Goal: Navigation & Orientation: Find specific page/section

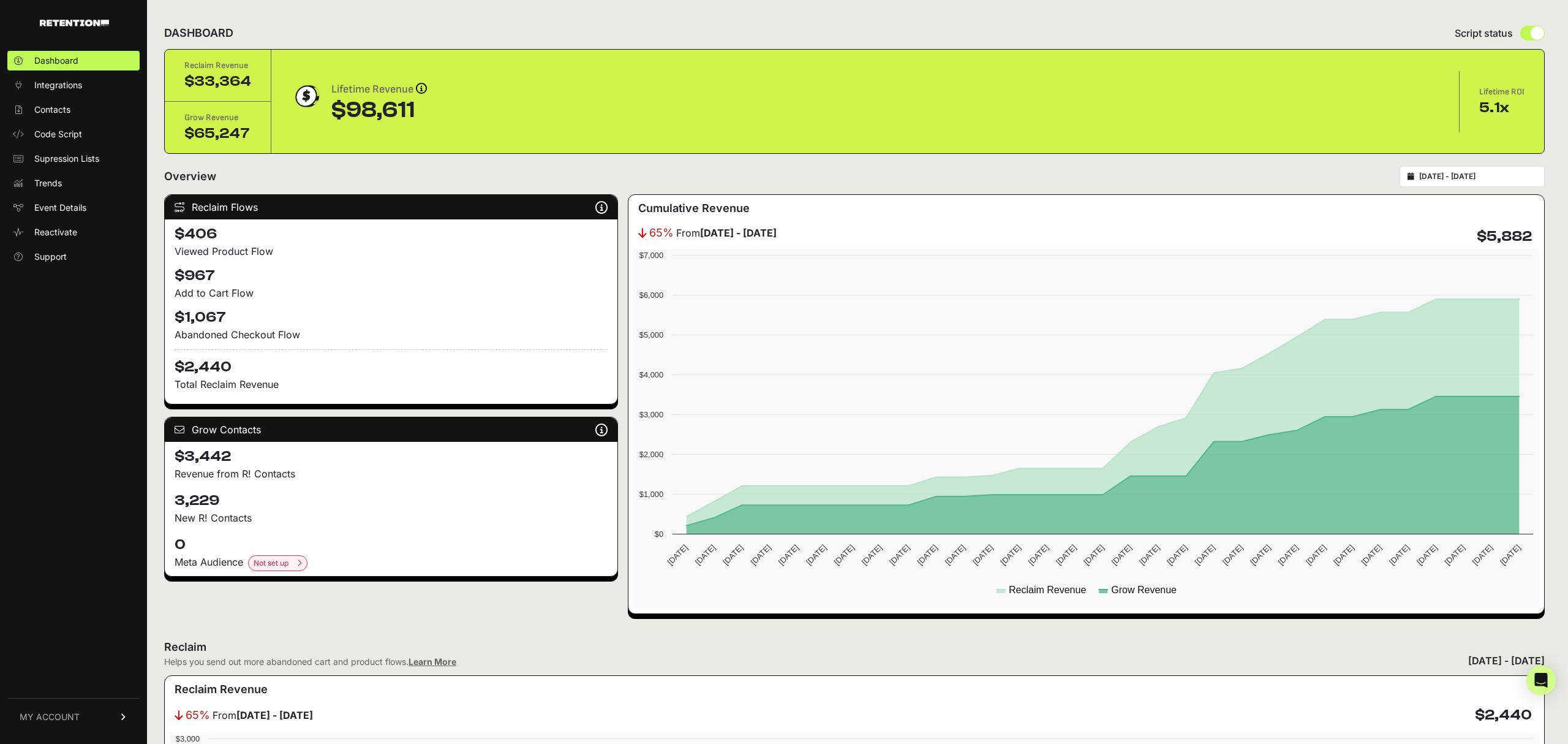
click at [60, 722] on span "MY ACCOUNT" at bounding box center [50, 717] width 60 height 12
click at [52, 404] on div "Dashboard Integrations Contacts Code Script Supression Lists Trends Event Detai…" at bounding box center [74, 391] width 147 height 704
click at [57, 202] on span "Event Details" at bounding box center [60, 208] width 52 height 12
click at [67, 206] on span "Event Details" at bounding box center [60, 208] width 52 height 12
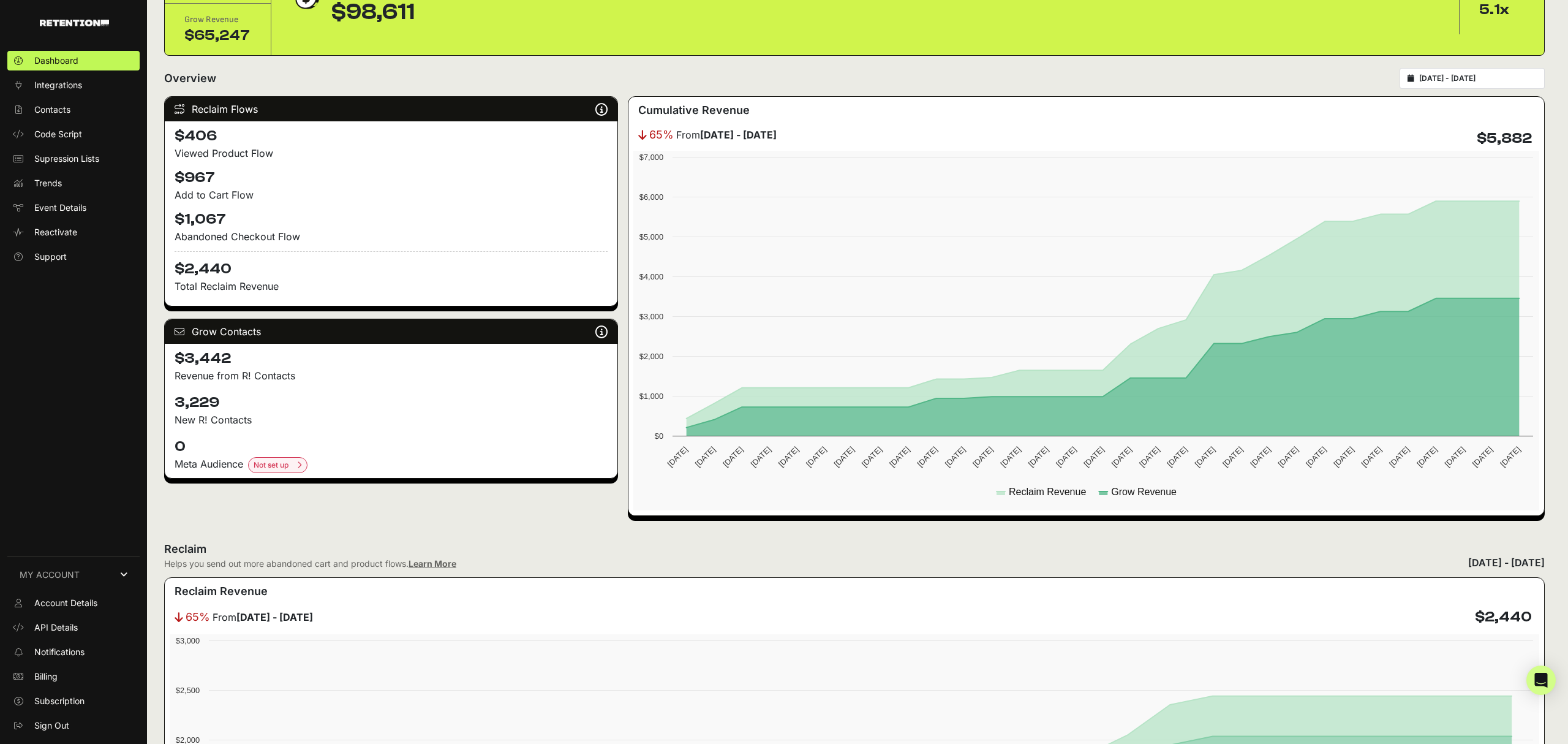
scroll to position [37, 0]
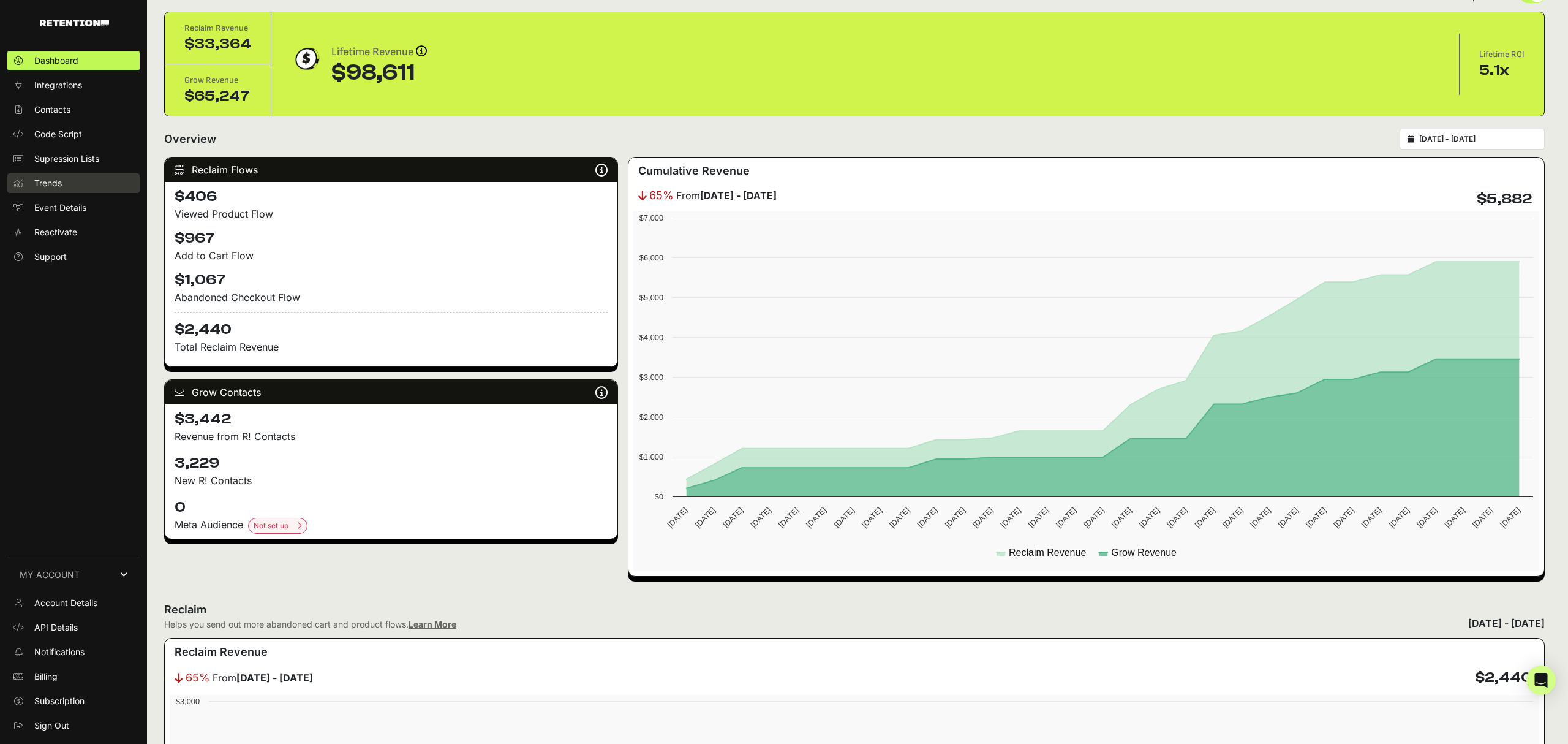
click at [56, 182] on span "Trends" at bounding box center [48, 183] width 27 height 12
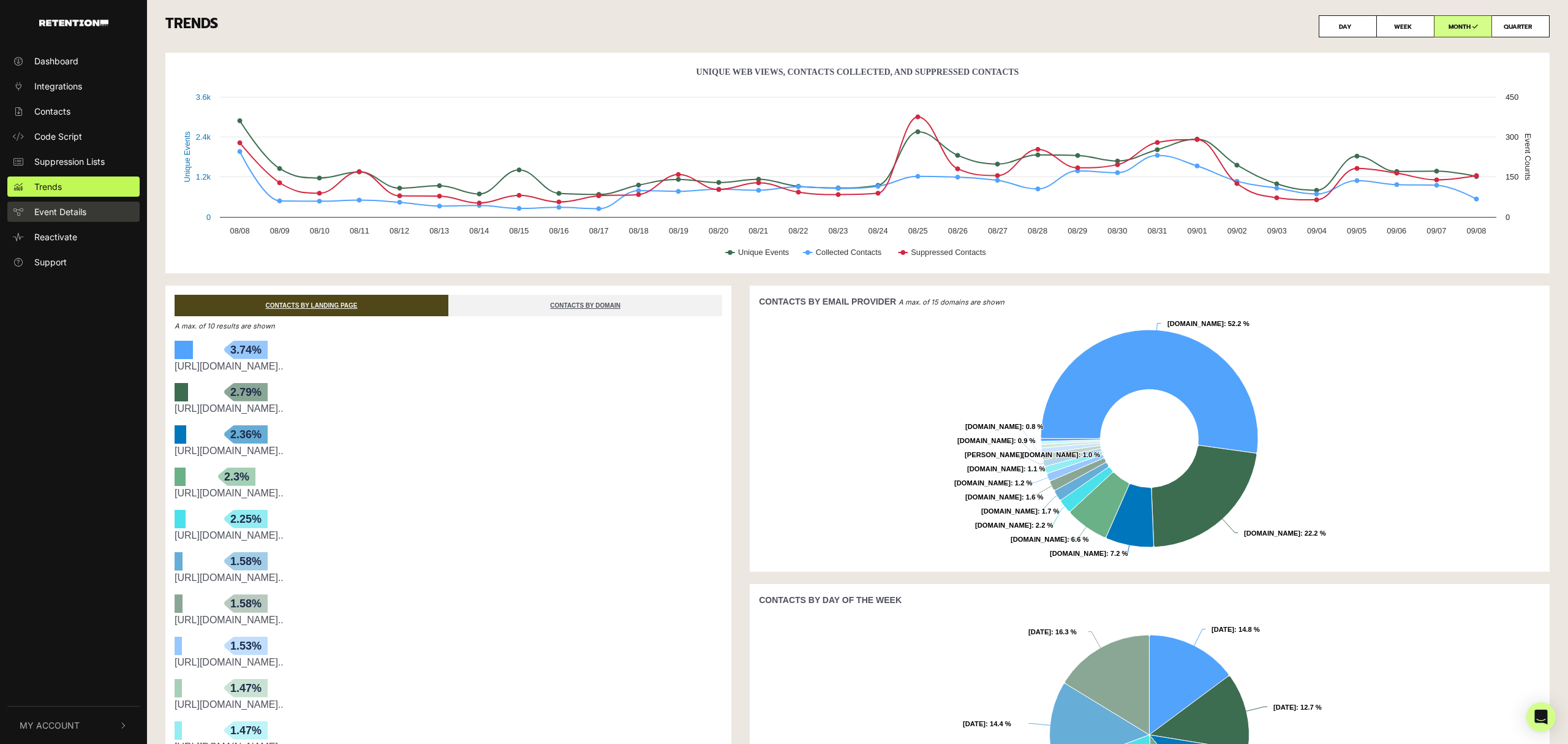
click at [69, 206] on span "Event Details" at bounding box center [60, 212] width 52 height 13
click at [64, 212] on span "Event Details" at bounding box center [60, 212] width 52 height 13
click at [57, 213] on span "Event Details" at bounding box center [60, 212] width 52 height 13
click at [104, 724] on button "My Account" at bounding box center [73, 725] width 132 height 37
click at [87, 600] on span "Account Details" at bounding box center [66, 595] width 63 height 13
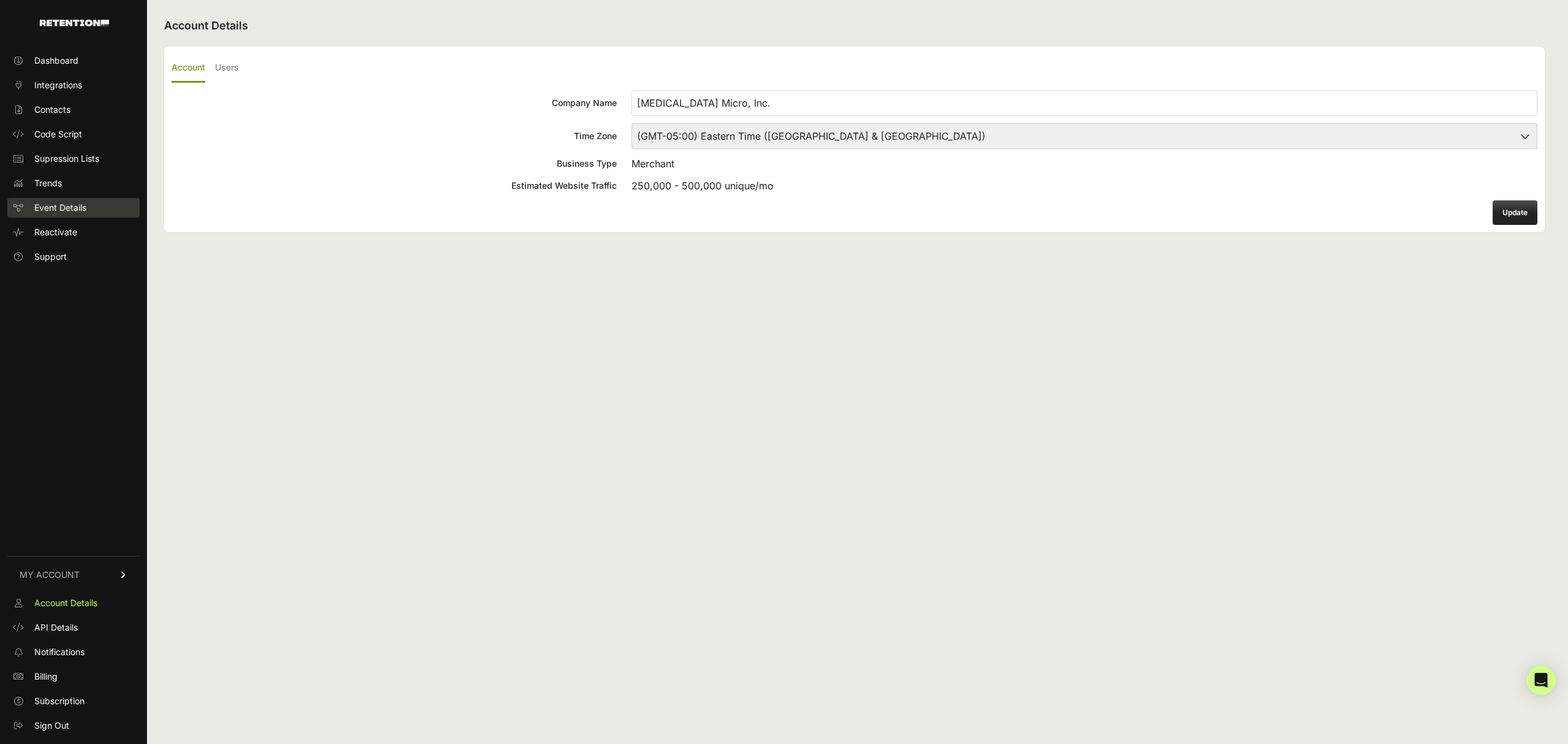
click at [53, 202] on span "Event Details" at bounding box center [60, 208] width 52 height 12
